Goal: Check status: Check status

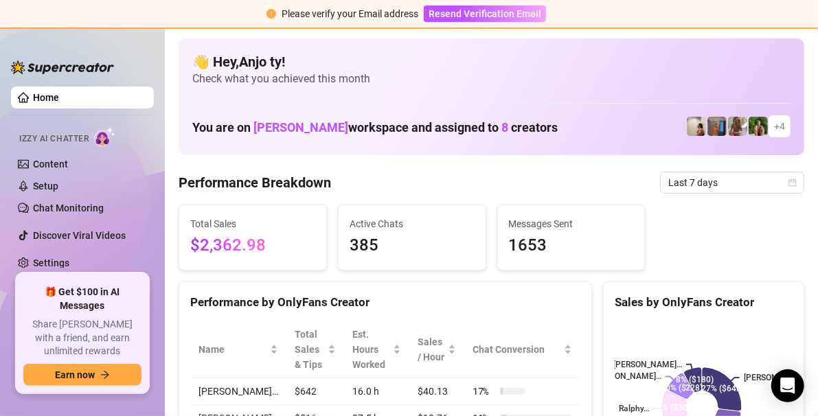
click at [782, 177] on span "Last 7 days" at bounding box center [732, 182] width 128 height 21
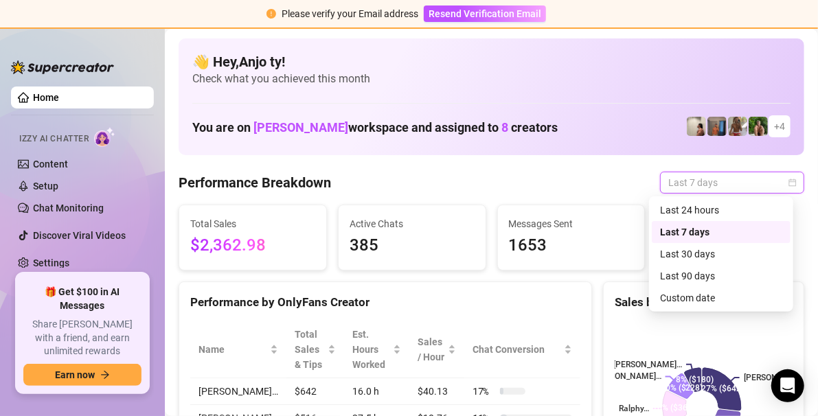
click at [692, 297] on div "Custom date" at bounding box center [721, 297] width 122 height 15
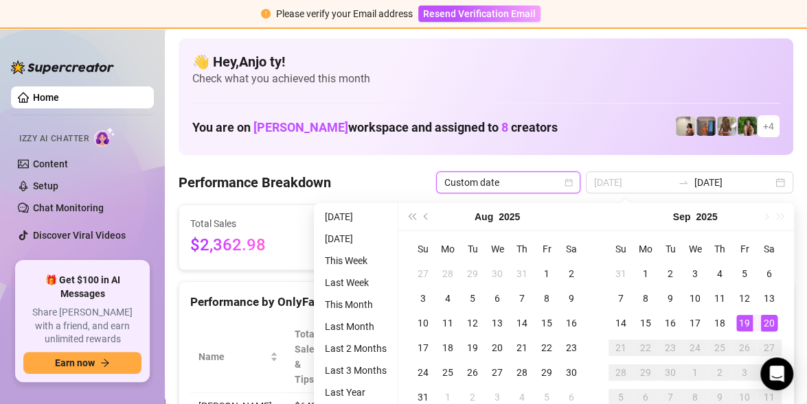
type input "[DATE]"
click at [770, 320] on div "20" at bounding box center [769, 323] width 16 height 16
click at [770, 320] on div "[PERSON_NAME]… [PERSON_NAME]… [PERSON_NAME]… Ralphy… [PERSON_NAME]… [PERSON_NAM…" at bounding box center [694, 407] width 196 height 194
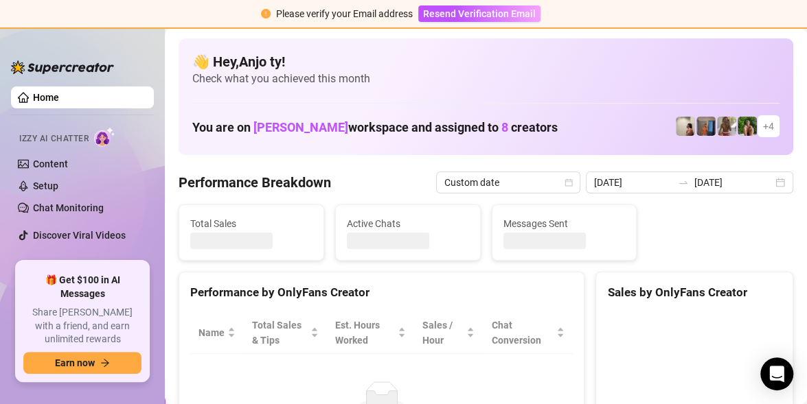
type input "[DATE]"
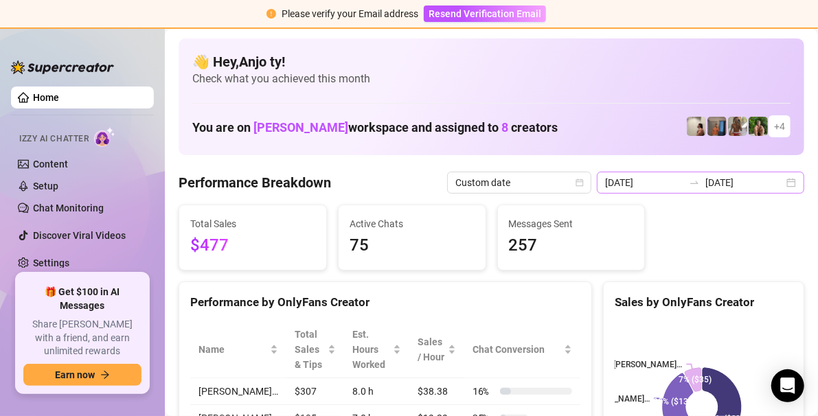
click at [783, 179] on div "[DATE] [DATE]" at bounding box center [700, 183] width 207 height 22
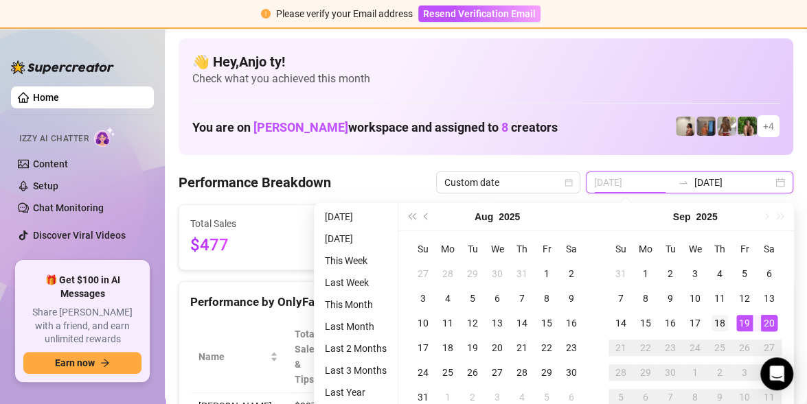
type input "[DATE]"
click at [722, 323] on div "18" at bounding box center [719, 323] width 16 height 16
type input "[DATE]"
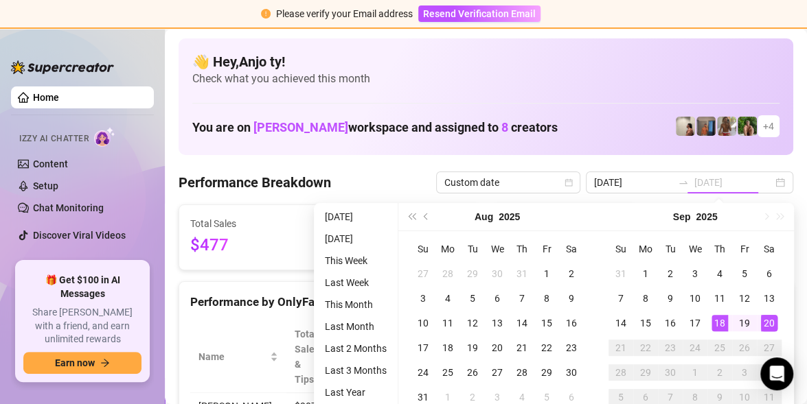
click at [769, 322] on div "20" at bounding box center [769, 323] width 16 height 16
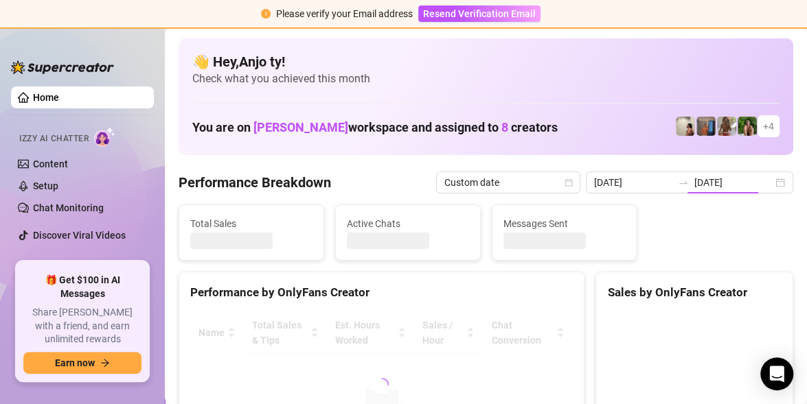
type input "[DATE]"
